Goal: Find specific page/section: Find specific page/section

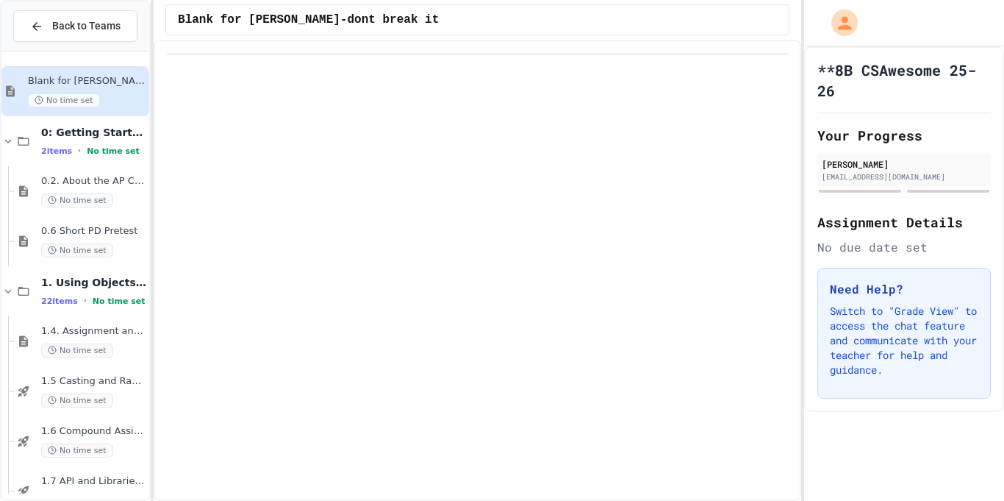
click at [76, 22] on span "Back to Teams" at bounding box center [86, 25] width 68 height 15
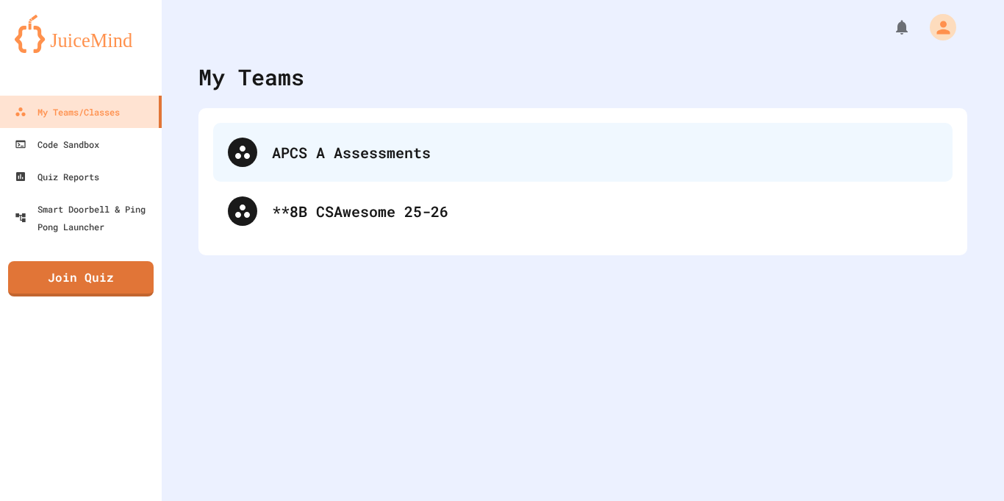
click at [357, 160] on div "APCS A Assessments" at bounding box center [605, 152] width 666 height 22
